Goal: Obtain resource: Download file/media

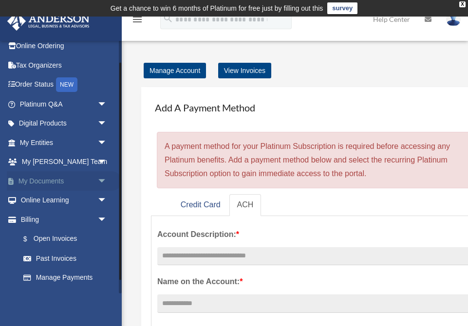
scroll to position [26, 0]
click at [101, 177] on span "arrow_drop_down" at bounding box center [106, 181] width 19 height 20
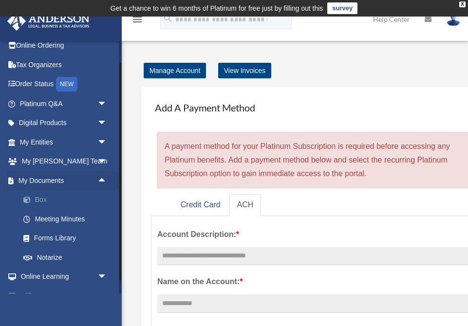
click at [45, 197] on link "Box" at bounding box center [68, 199] width 108 height 19
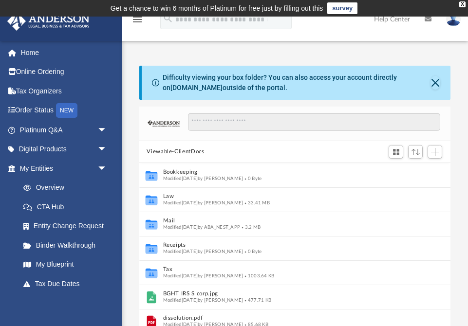
scroll to position [221, 312]
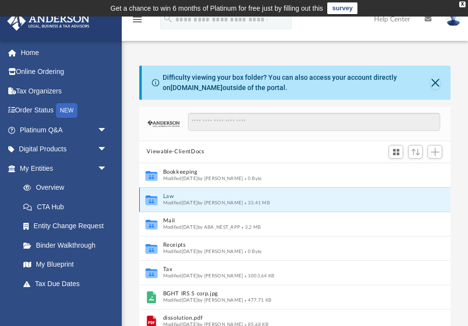
click at [226, 198] on button "Law" at bounding box center [288, 196] width 251 height 6
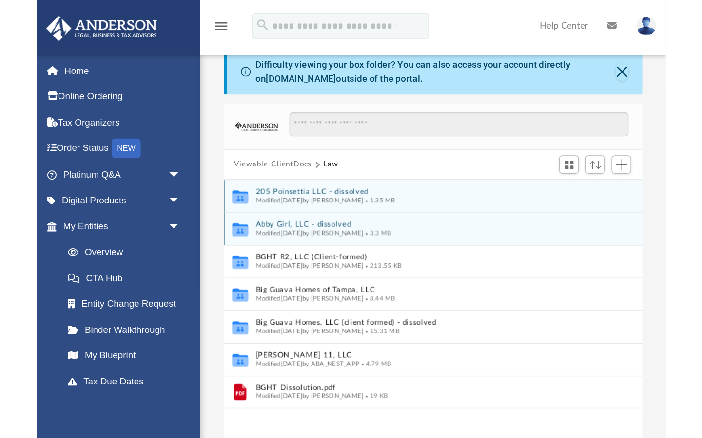
scroll to position [33, 0]
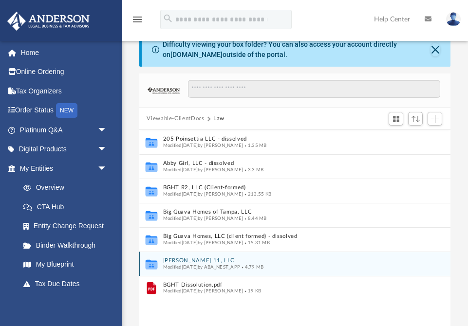
click at [227, 260] on button "[PERSON_NAME] 11, LLC" at bounding box center [288, 261] width 251 height 6
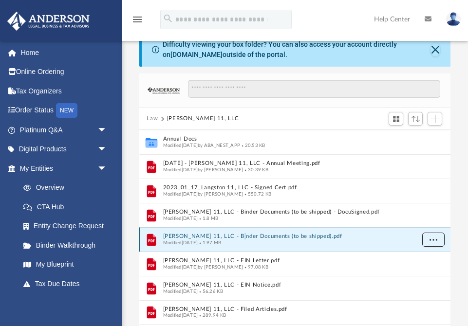
click at [433, 238] on span "More options" at bounding box center [433, 239] width 8 height 5
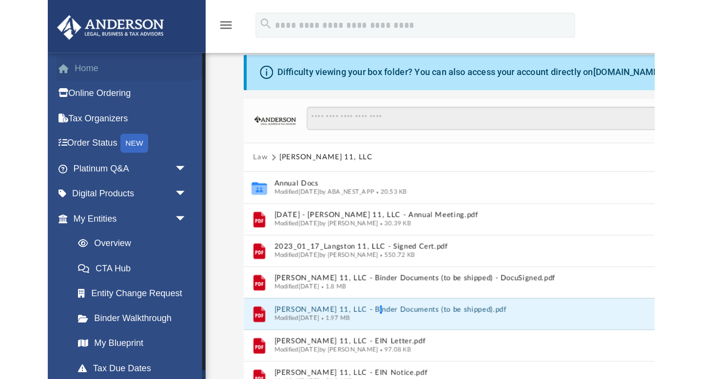
scroll to position [221, 522]
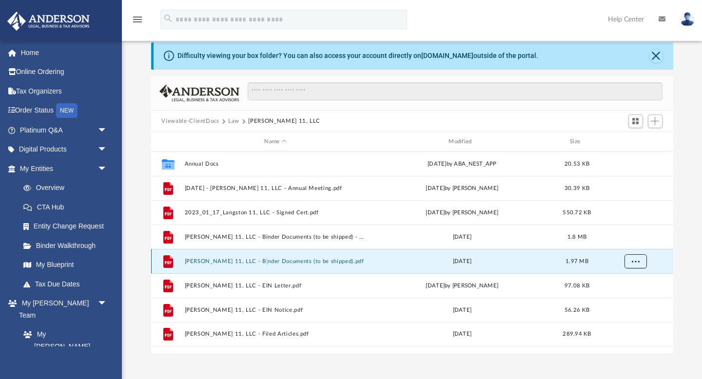
click at [468, 261] on span "More options" at bounding box center [635, 261] width 8 height 5
click at [468, 296] on li "Download" at bounding box center [626, 296] width 28 height 10
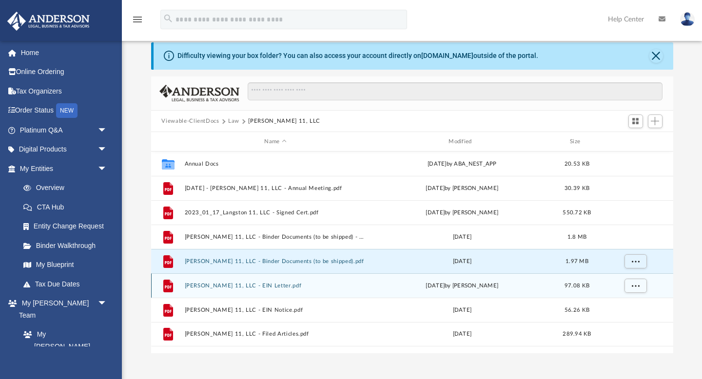
click at [265, 283] on button "[PERSON_NAME] 11, LLC - EIN Letter.pdf" at bounding box center [275, 286] width 182 height 6
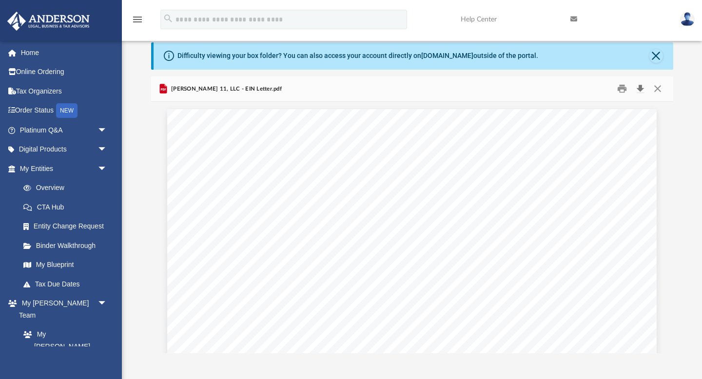
click at [468, 89] on button "Download" at bounding box center [640, 88] width 18 height 15
click at [468, 13] on link at bounding box center [618, 19] width 110 height 38
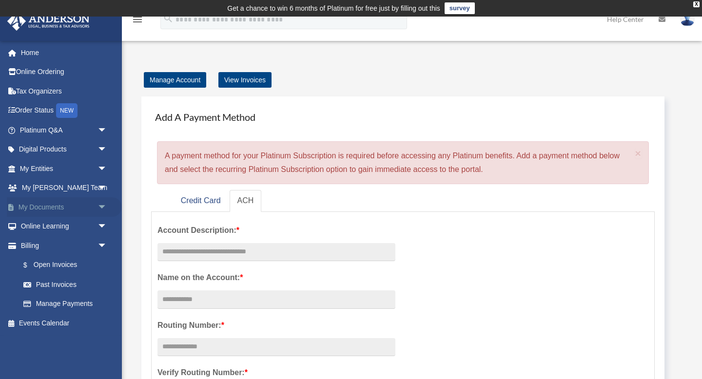
click at [70, 208] on link "My Documents arrow_drop_down" at bounding box center [64, 206] width 115 height 19
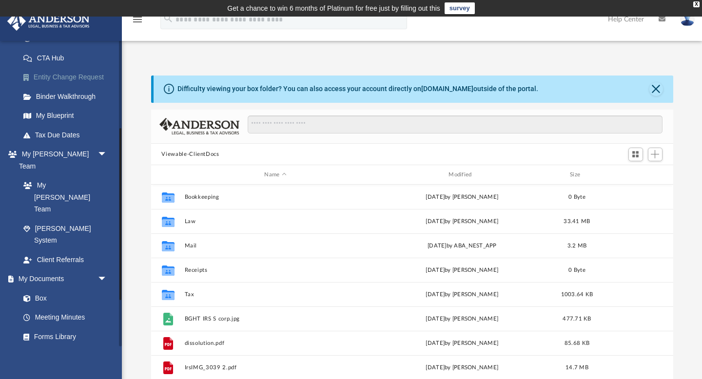
scroll to position [157, 0]
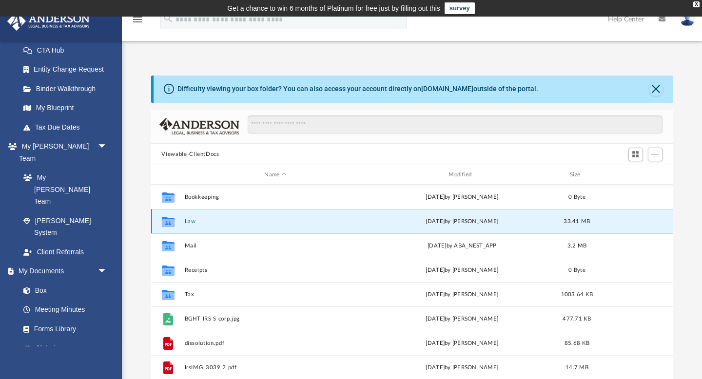
click at [191, 222] on button "Law" at bounding box center [275, 221] width 182 height 6
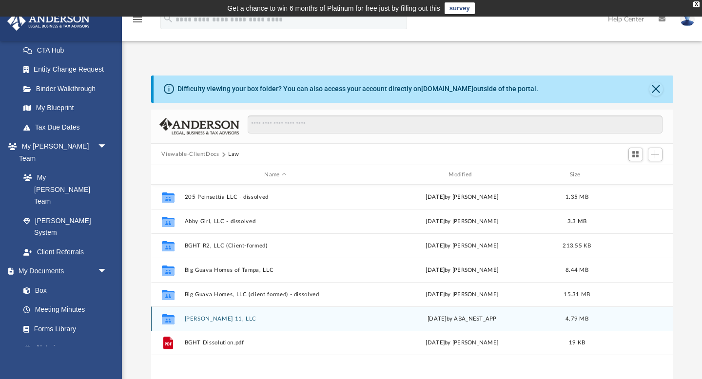
click at [220, 317] on button "[PERSON_NAME] 11, LLC" at bounding box center [275, 319] width 182 height 6
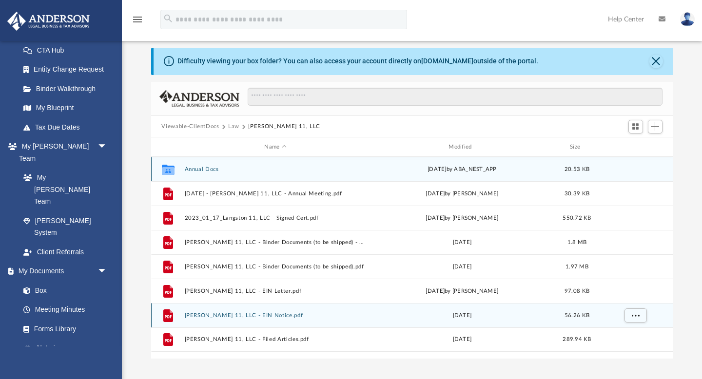
scroll to position [38, 0]
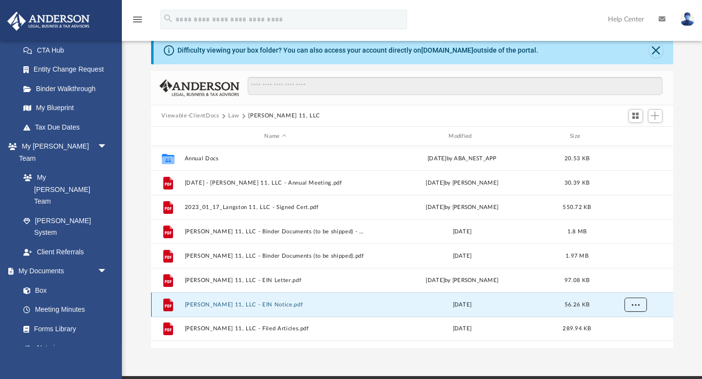
click at [631, 306] on span "More options" at bounding box center [635, 304] width 8 height 5
click at [618, 322] on li "Preview" at bounding box center [626, 324] width 28 height 10
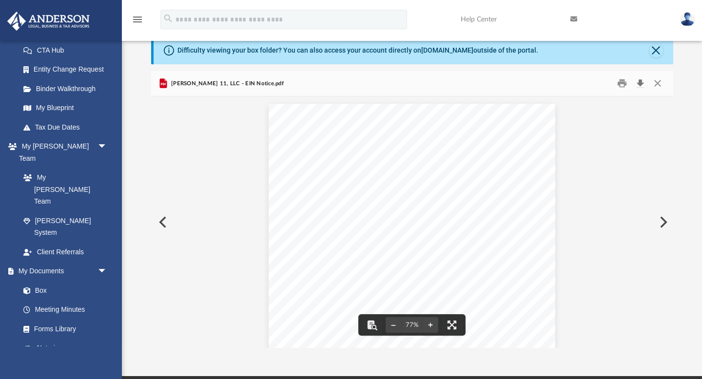
click at [638, 85] on button "Download" at bounding box center [640, 83] width 18 height 15
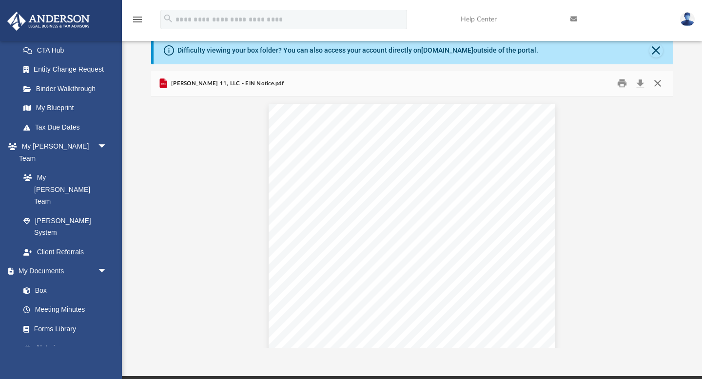
click at [658, 80] on button "Close" at bounding box center [657, 83] width 18 height 15
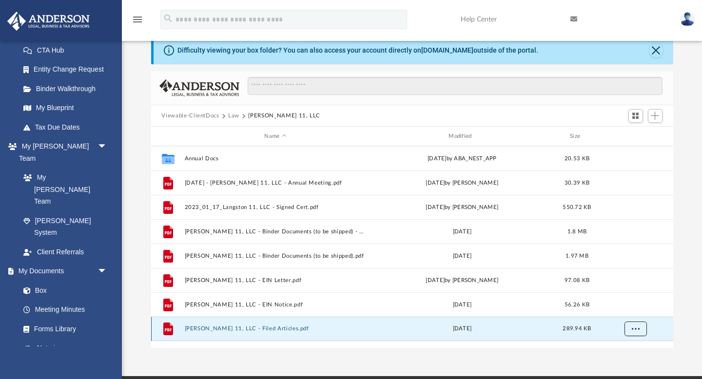
click at [629, 327] on button "More options" at bounding box center [635, 329] width 22 height 15
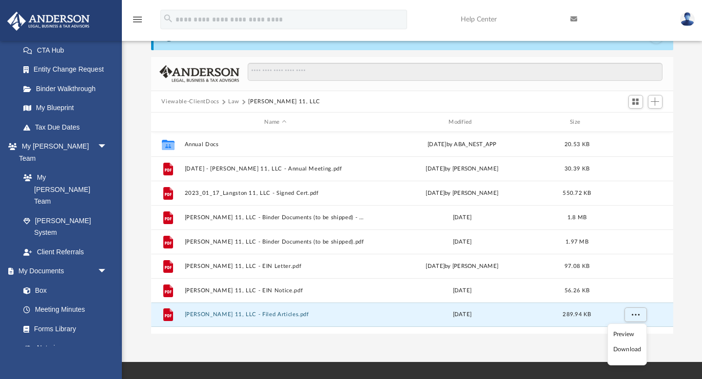
scroll to position [54, 0]
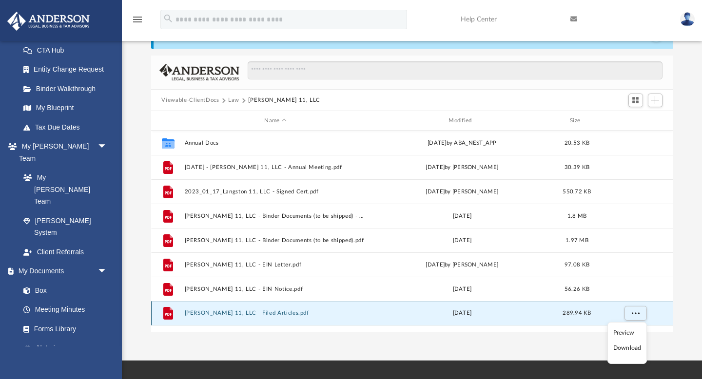
click at [259, 313] on button "[PERSON_NAME] 11, LLC - Filed Articles.pdf" at bounding box center [275, 313] width 182 height 6
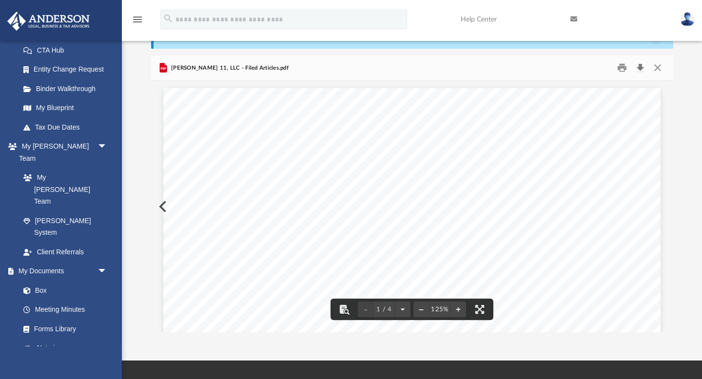
click at [642, 67] on button "Download" at bounding box center [640, 67] width 18 height 15
